Goal: Register for event/course

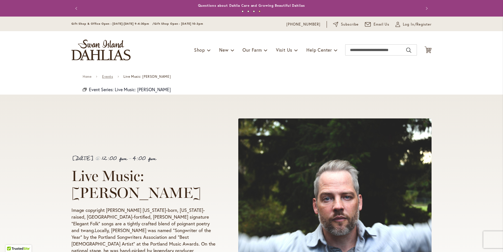
click at [108, 76] on link "Events" at bounding box center [107, 77] width 11 height 4
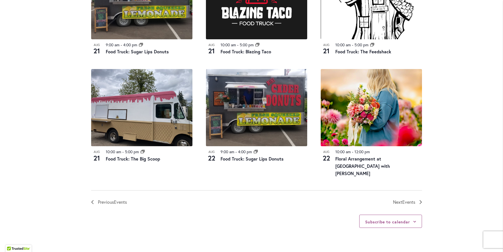
scroll to position [592, 0]
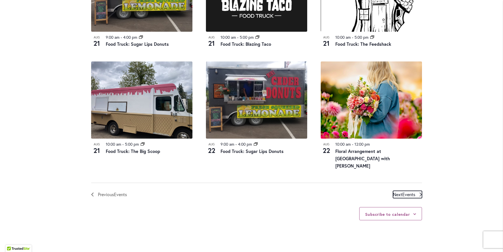
click at [402, 196] on span "Events" at bounding box center [408, 195] width 13 height 6
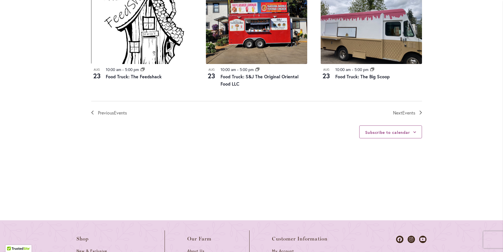
scroll to position [660, 0]
